Goal: Task Accomplishment & Management: Use online tool/utility

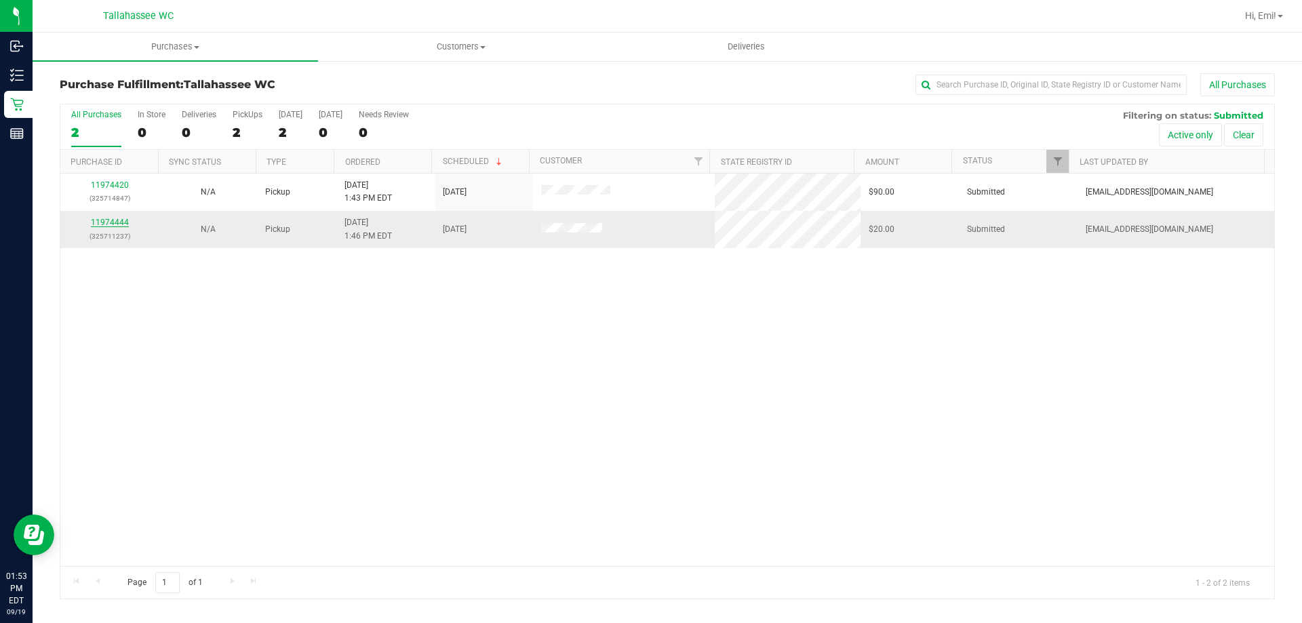
click at [94, 220] on link "11974444" at bounding box center [110, 222] width 38 height 9
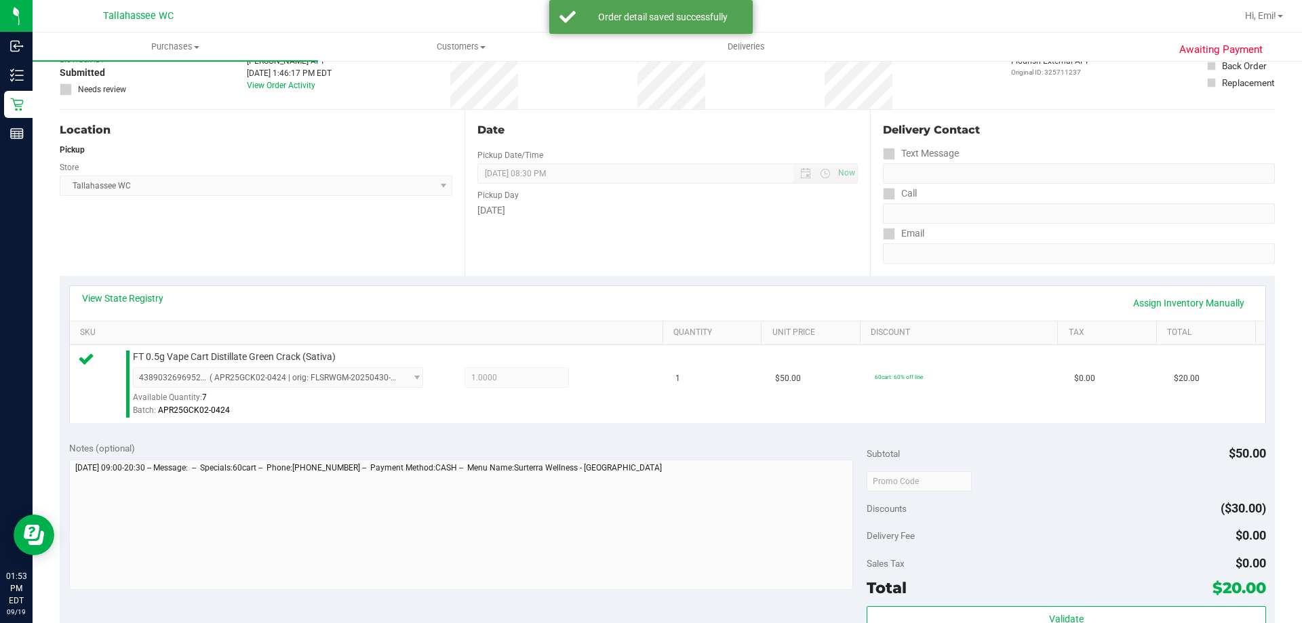
scroll to position [271, 0]
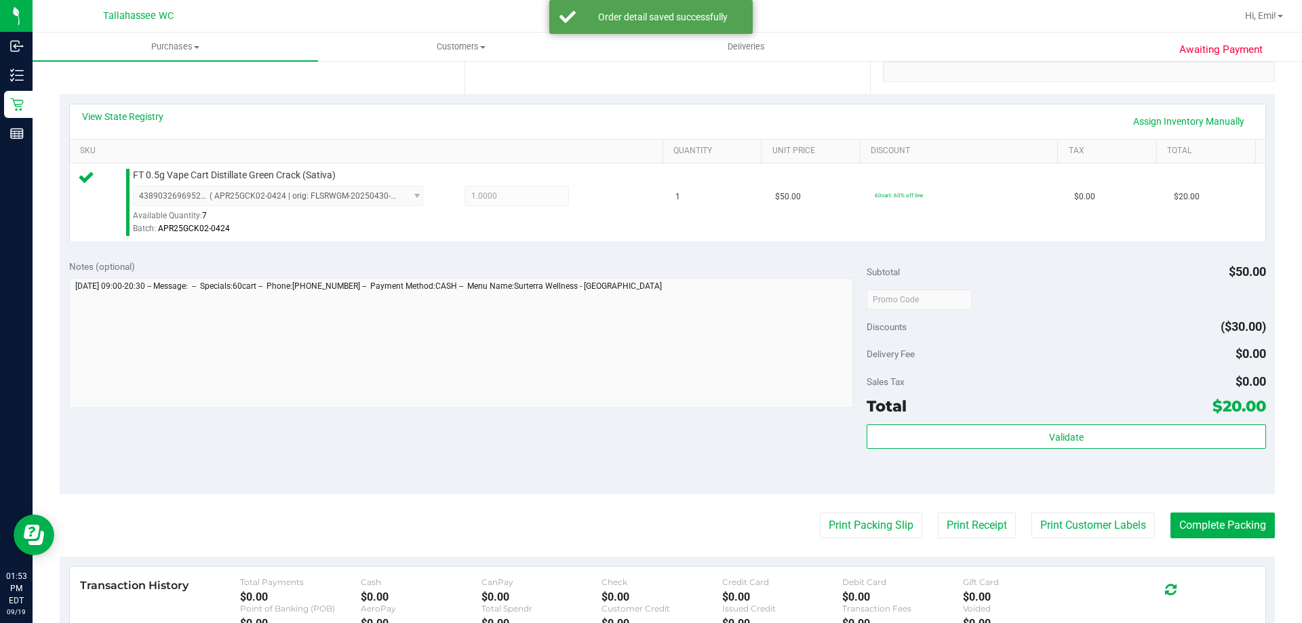
click at [897, 450] on div "Validate" at bounding box center [1066, 454] width 399 height 61
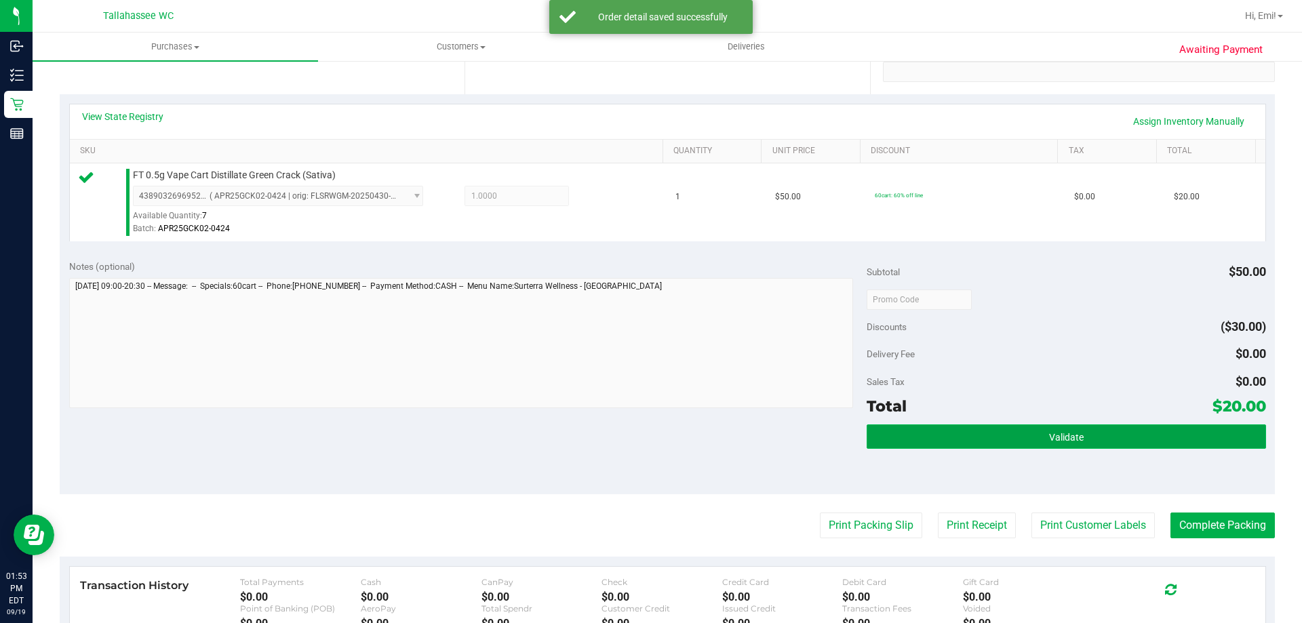
click at [897, 445] on button "Validate" at bounding box center [1066, 436] width 399 height 24
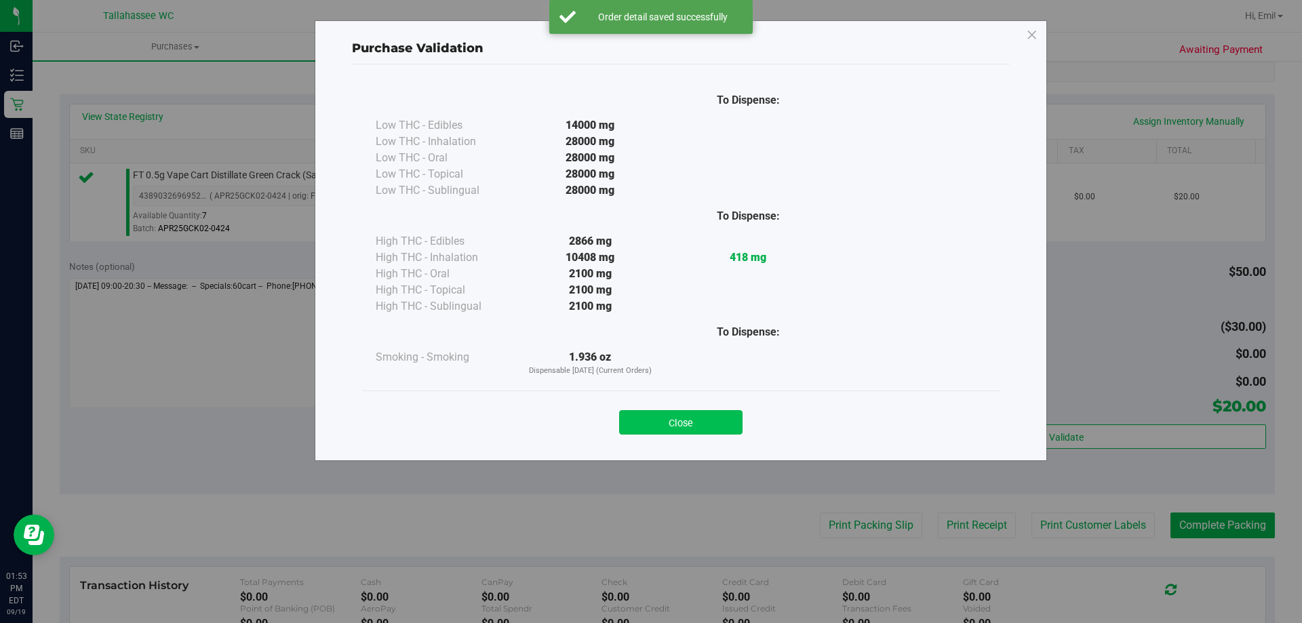
click at [720, 420] on button "Close" at bounding box center [680, 422] width 123 height 24
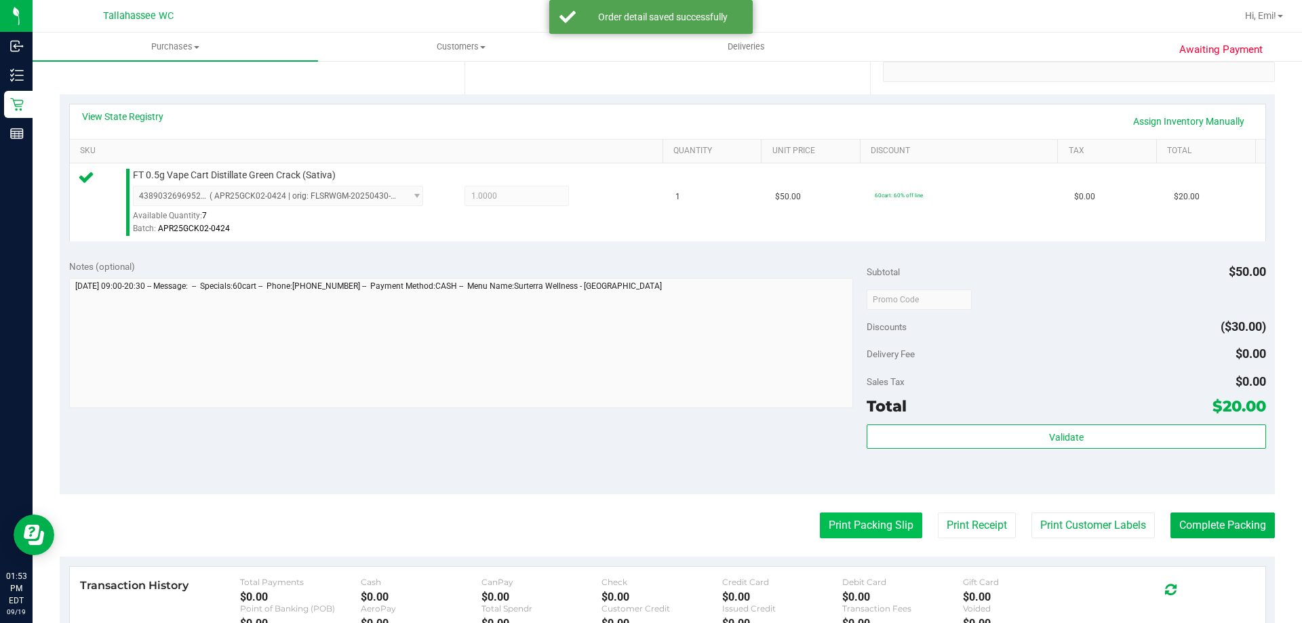
click at [820, 528] on button "Print Packing Slip" at bounding box center [871, 526] width 102 height 26
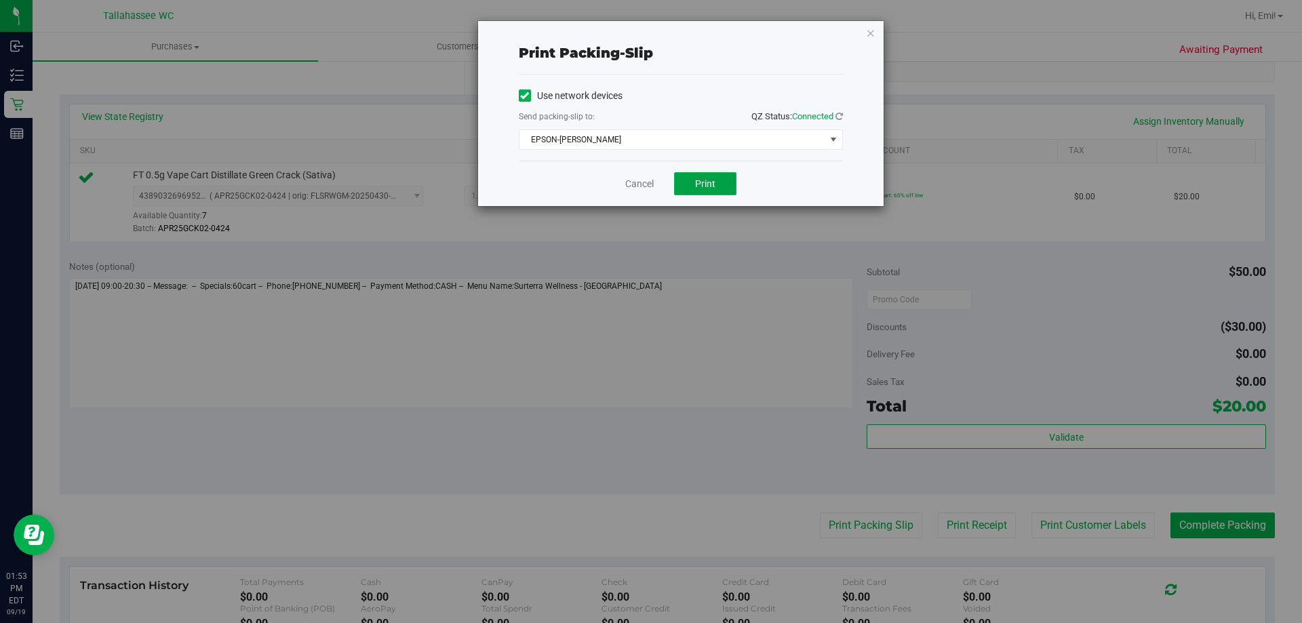
click at [728, 186] on button "Print" at bounding box center [705, 183] width 62 height 23
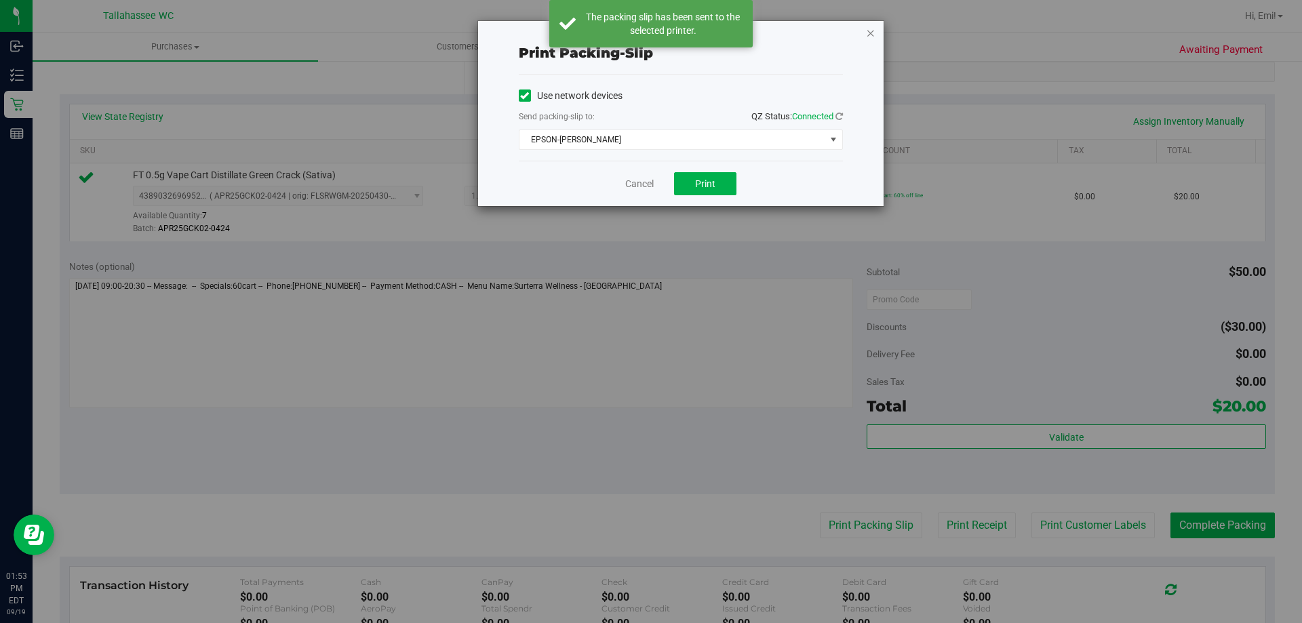
click at [872, 31] on icon "button" at bounding box center [870, 32] width 9 height 16
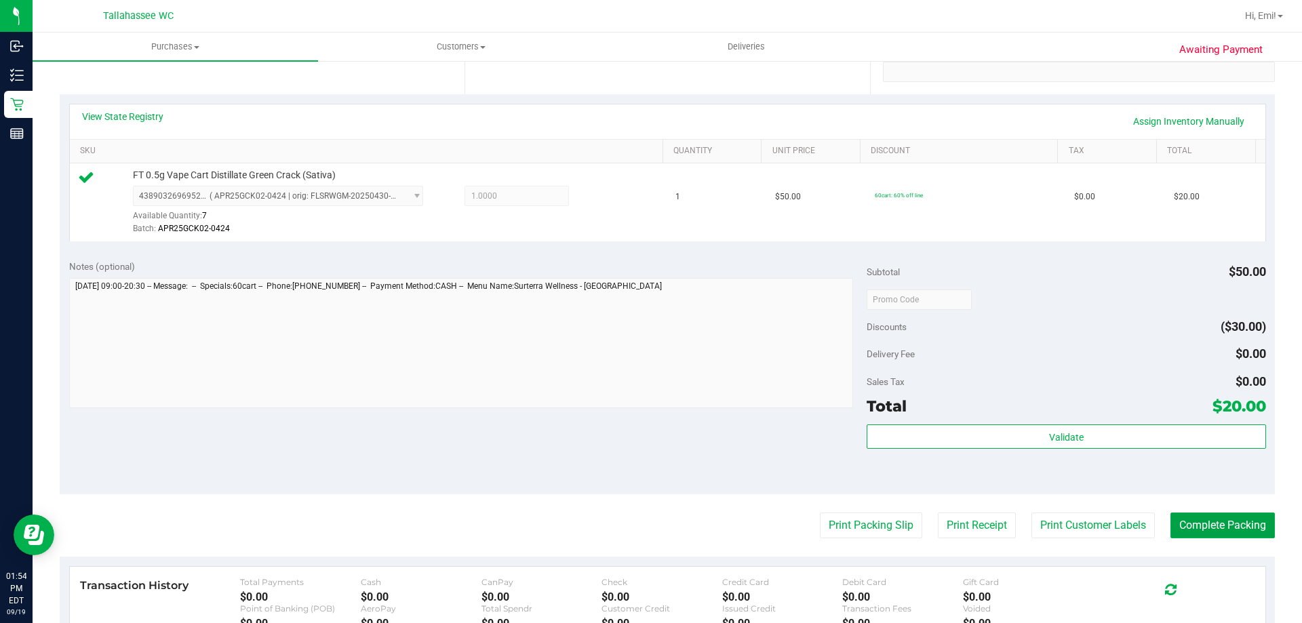
drag, startPoint x: 1210, startPoint y: 529, endPoint x: 1195, endPoint y: 493, distance: 38.9
click at [1210, 529] on button "Complete Packing" at bounding box center [1222, 526] width 104 height 26
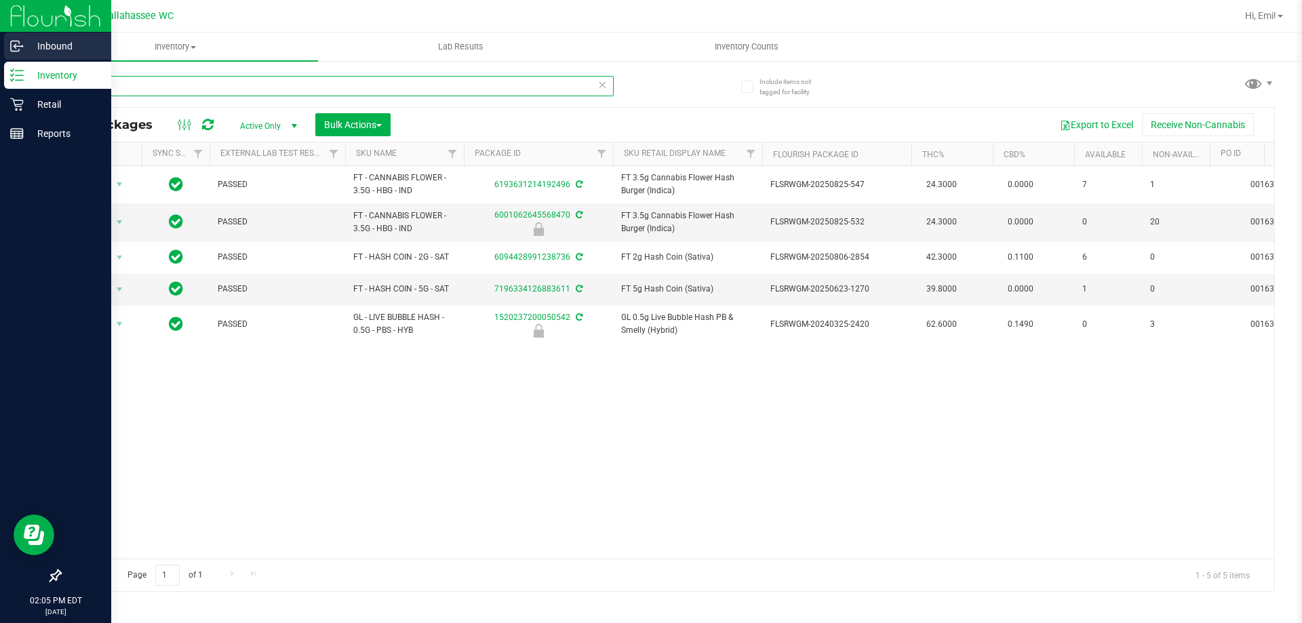
drag, startPoint x: 483, startPoint y: 86, endPoint x: 0, endPoint y: 37, distance: 485.3
click at [0, 37] on div "Inbound Inventory Retail Reports 02:05 PM EDT [DATE] 09/19 [GEOGRAPHIC_DATA] WC…" at bounding box center [651, 311] width 1302 height 623
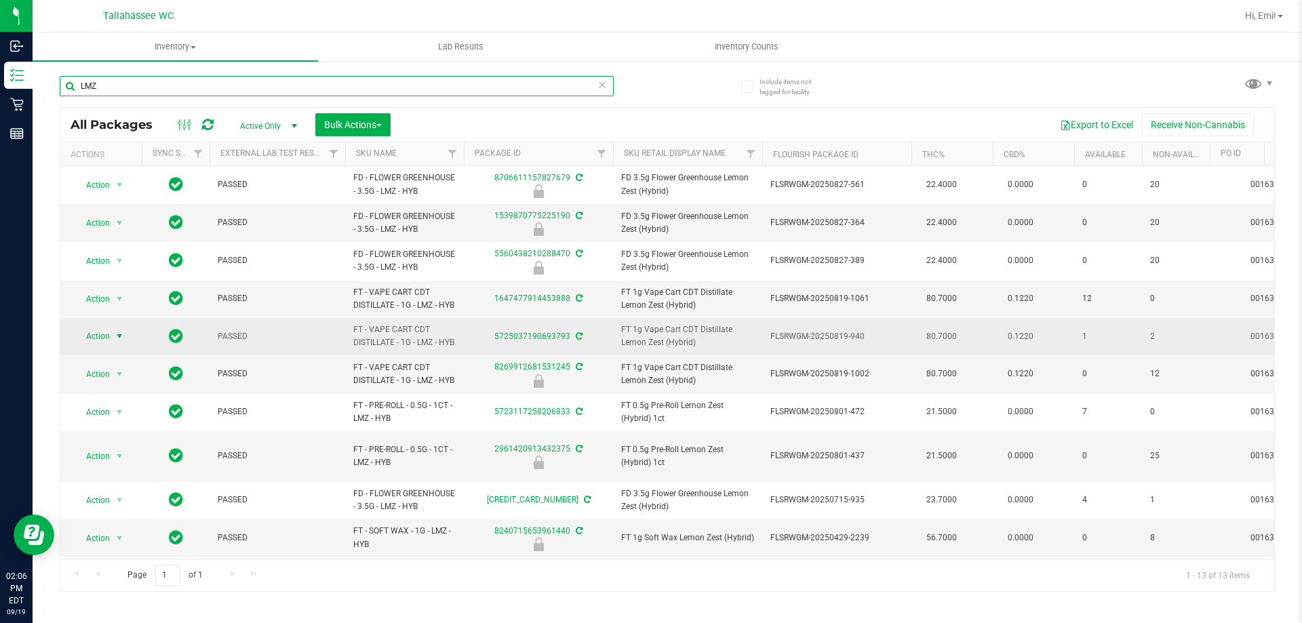
type input "LMZ"
click at [117, 342] on span "select" at bounding box center [119, 336] width 11 height 11
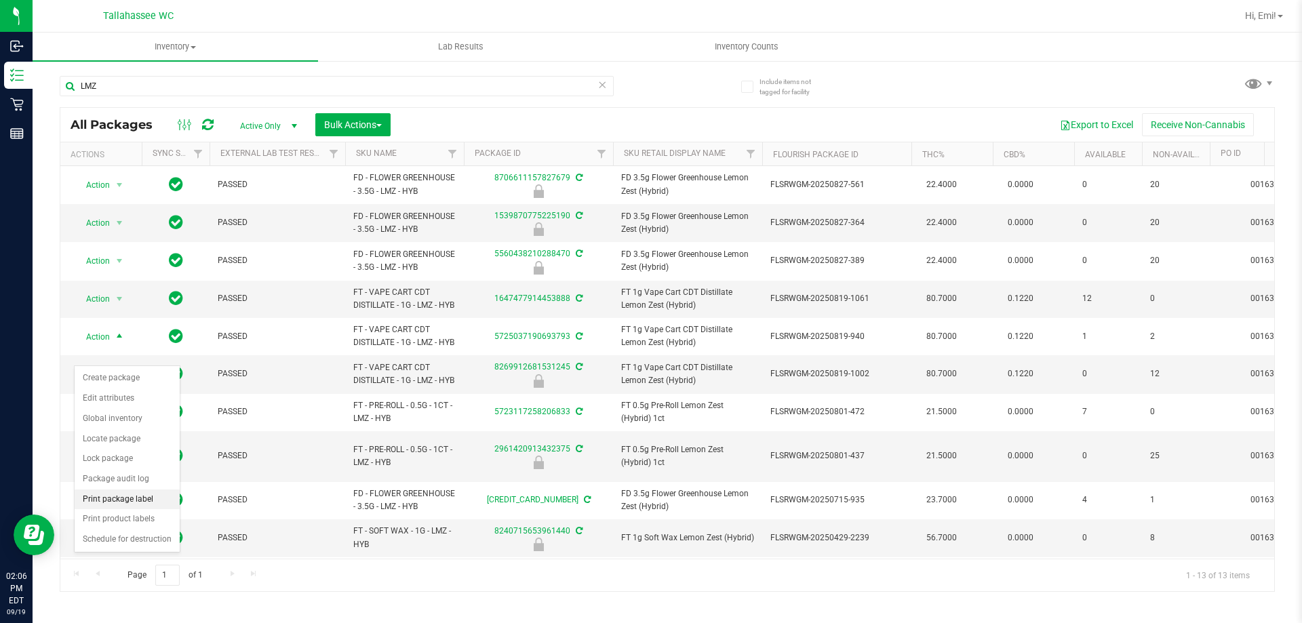
click at [144, 494] on li "Print package label" at bounding box center [127, 500] width 105 height 20
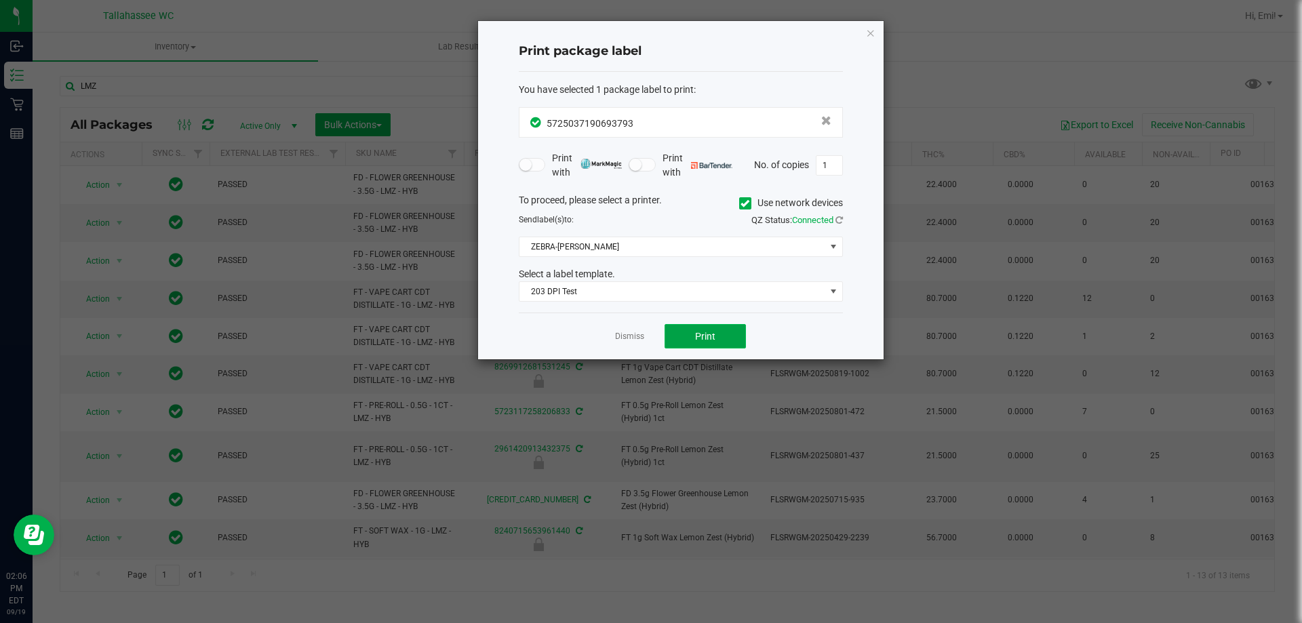
click at [717, 332] on button "Print" at bounding box center [704, 336] width 81 height 24
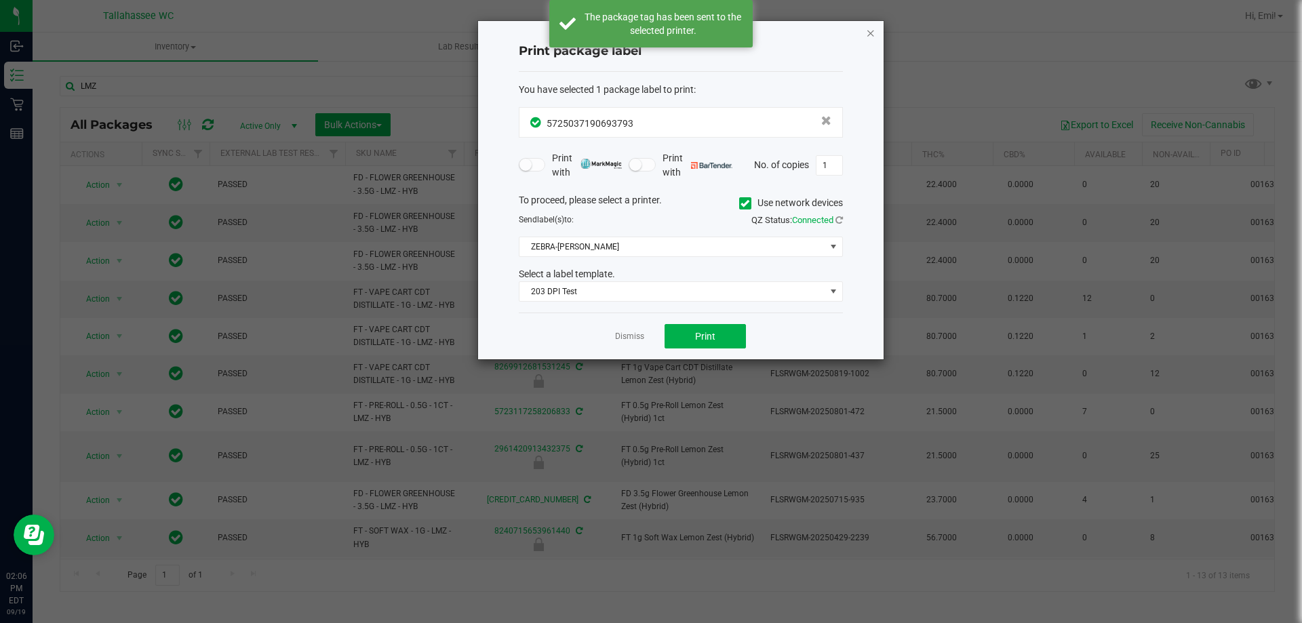
click at [868, 31] on icon "button" at bounding box center [870, 32] width 9 height 16
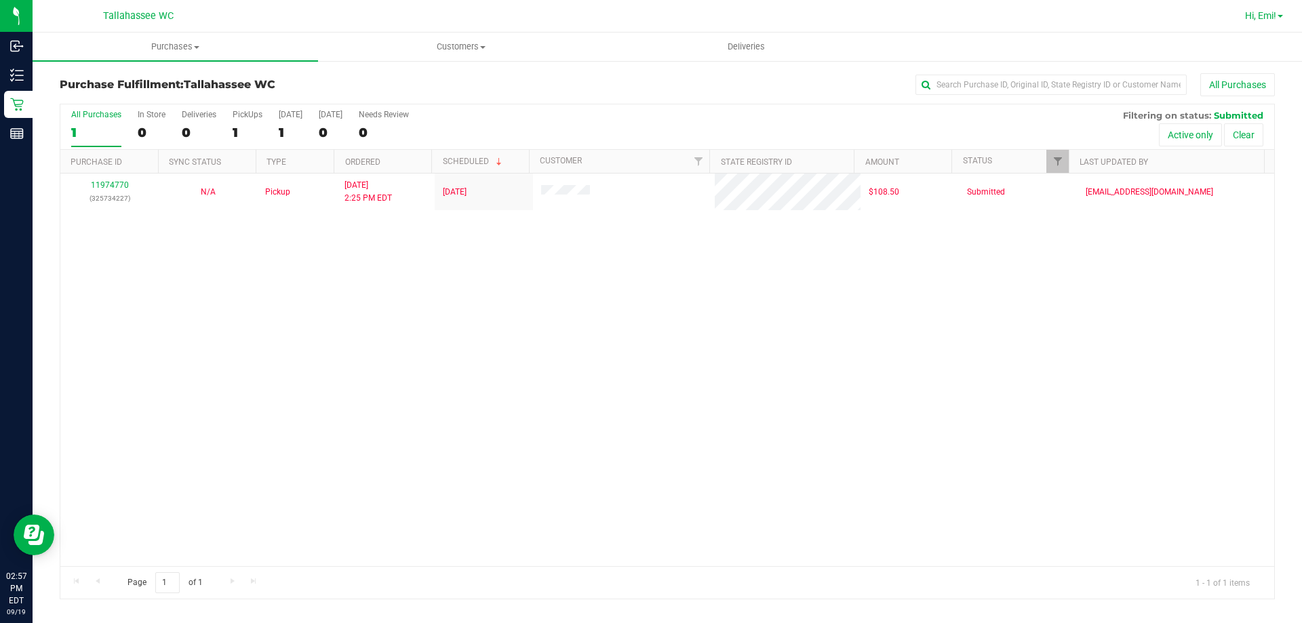
click at [1275, 21] on span "Hi, Emi!" at bounding box center [1260, 15] width 31 height 11
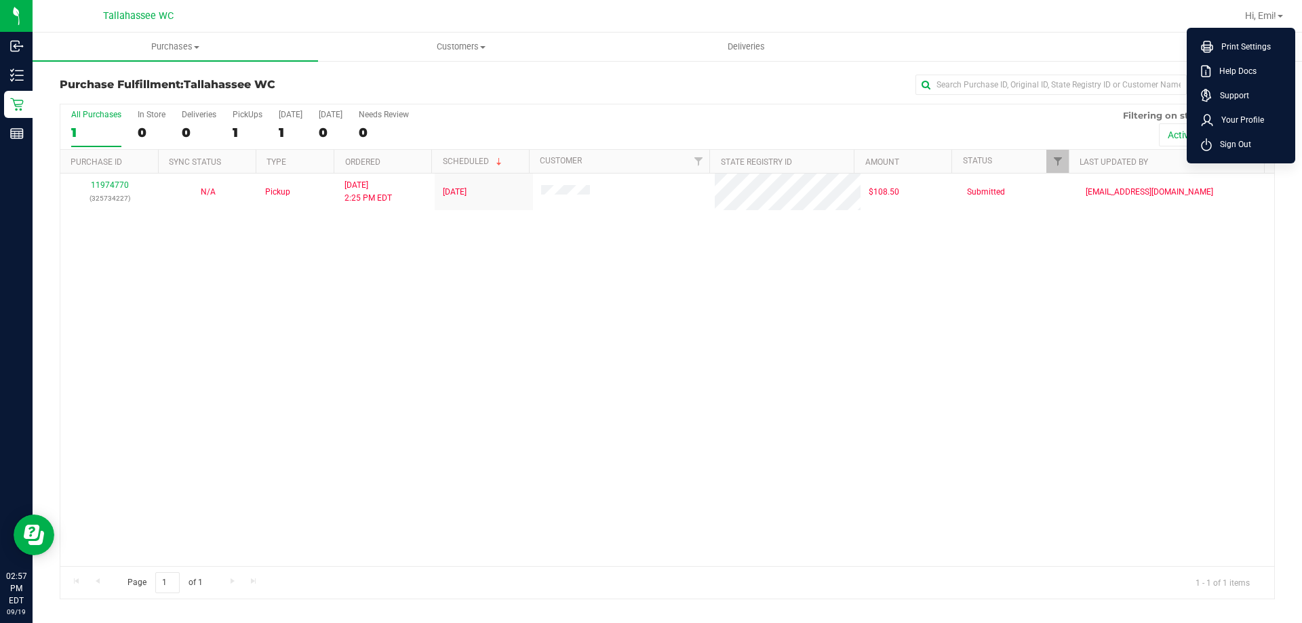
click at [1229, 143] on span "Sign Out" at bounding box center [1231, 145] width 39 height 14
